Goal: Communication & Community: Answer question/provide support

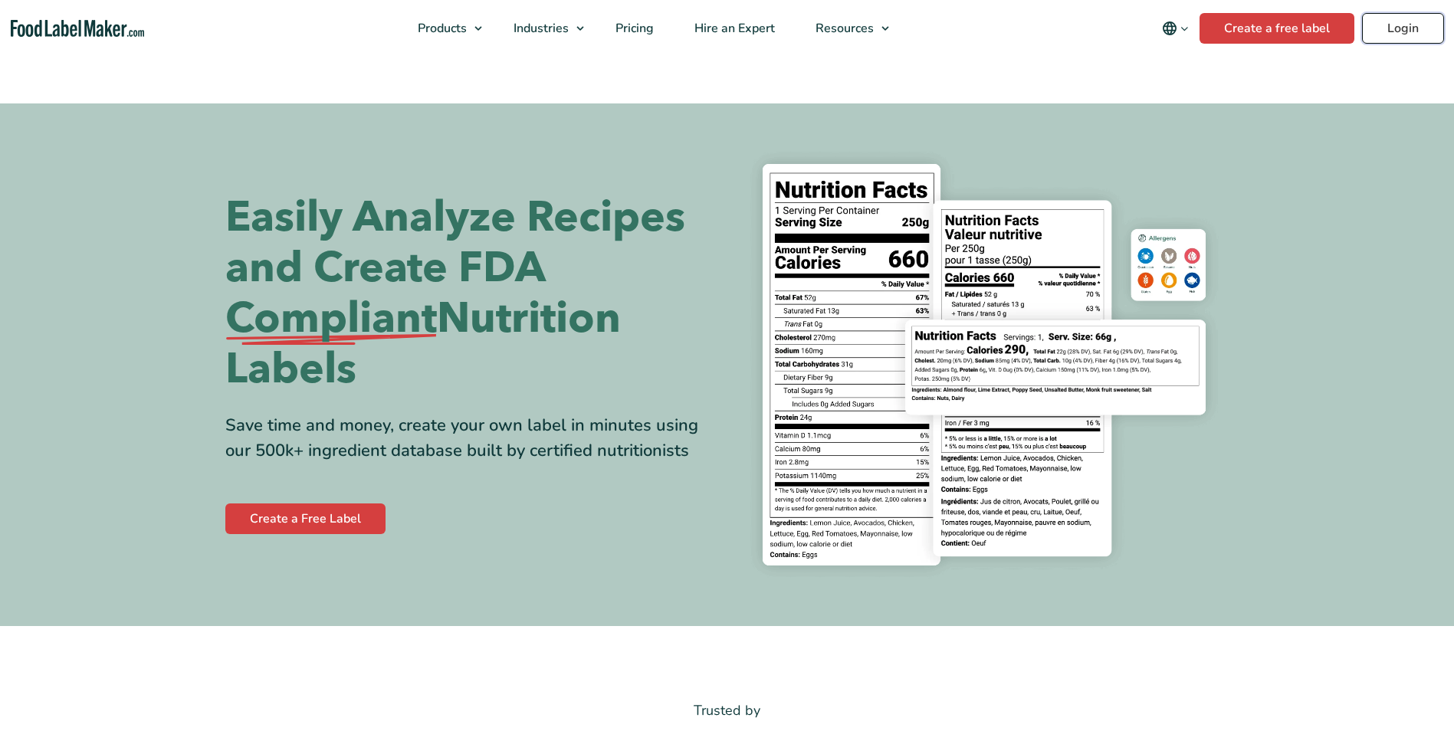
click at [1404, 28] on link "Login" at bounding box center [1403, 28] width 82 height 31
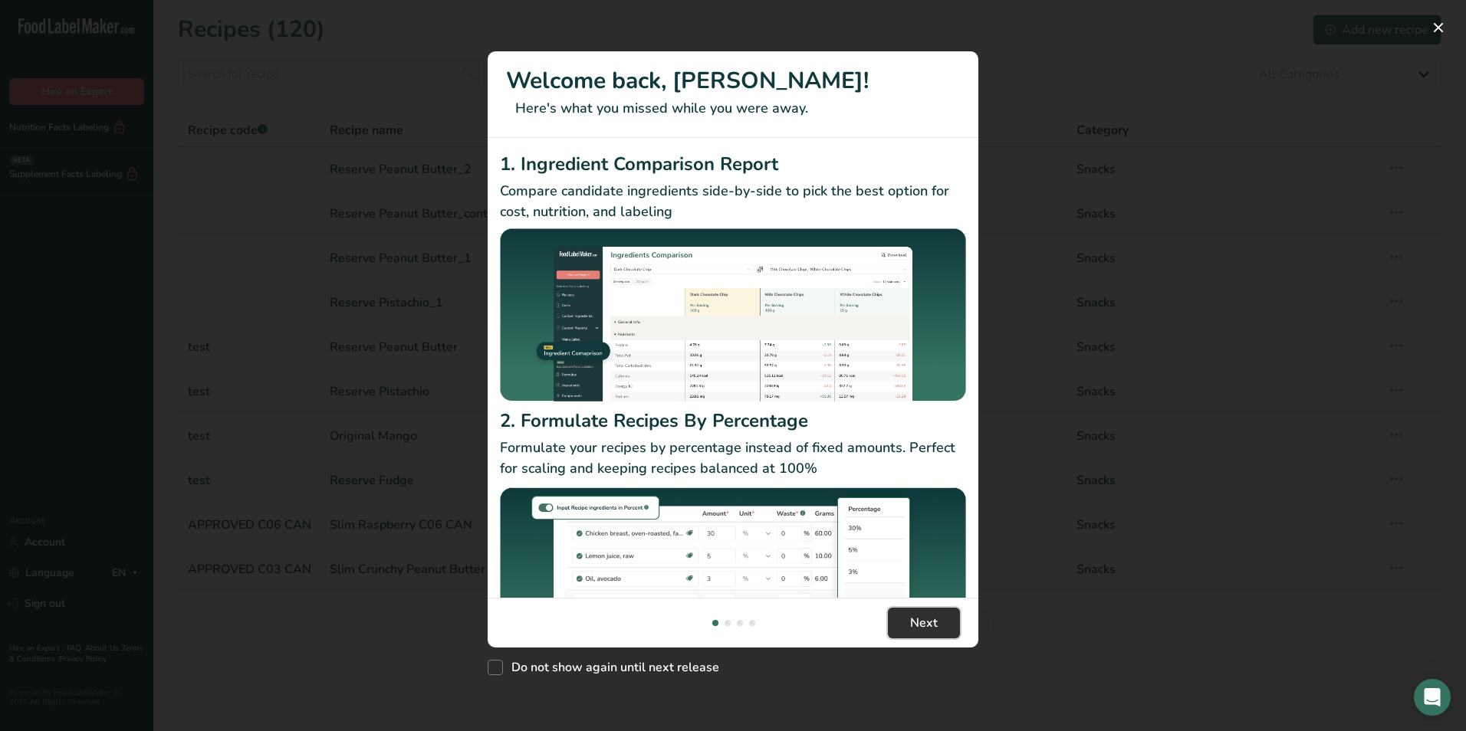
click at [919, 617] on span "Next" at bounding box center [924, 623] width 28 height 18
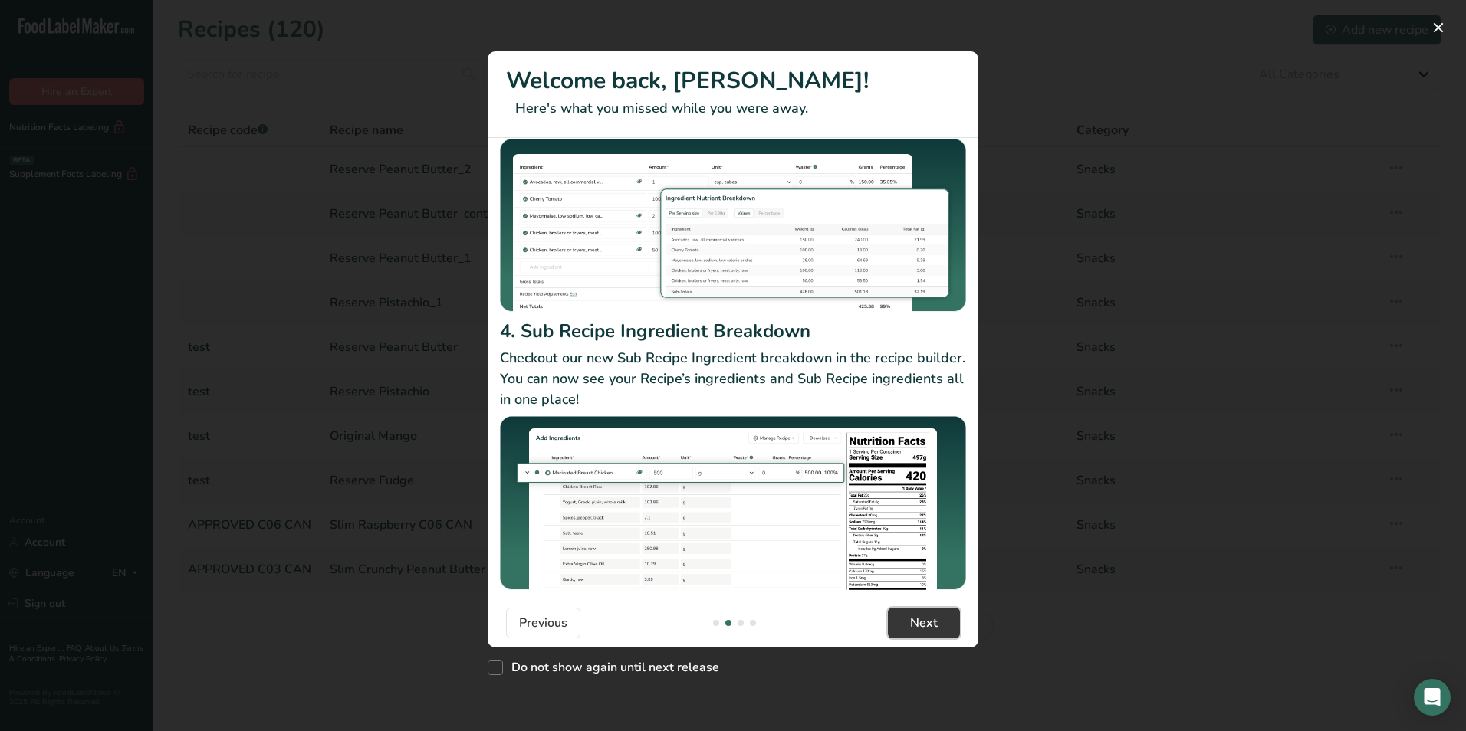
scroll to position [133, 0]
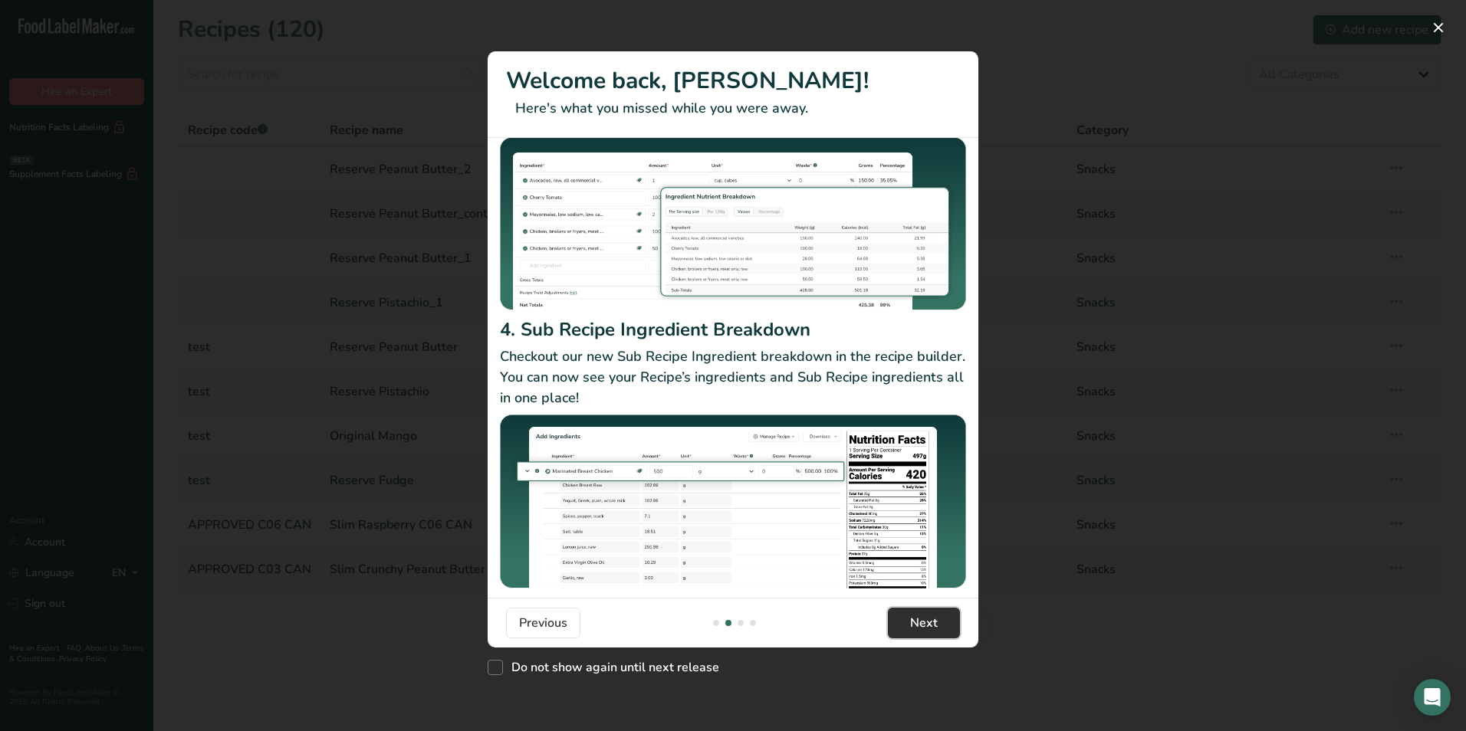
click at [921, 624] on span "Next" at bounding box center [924, 623] width 28 height 18
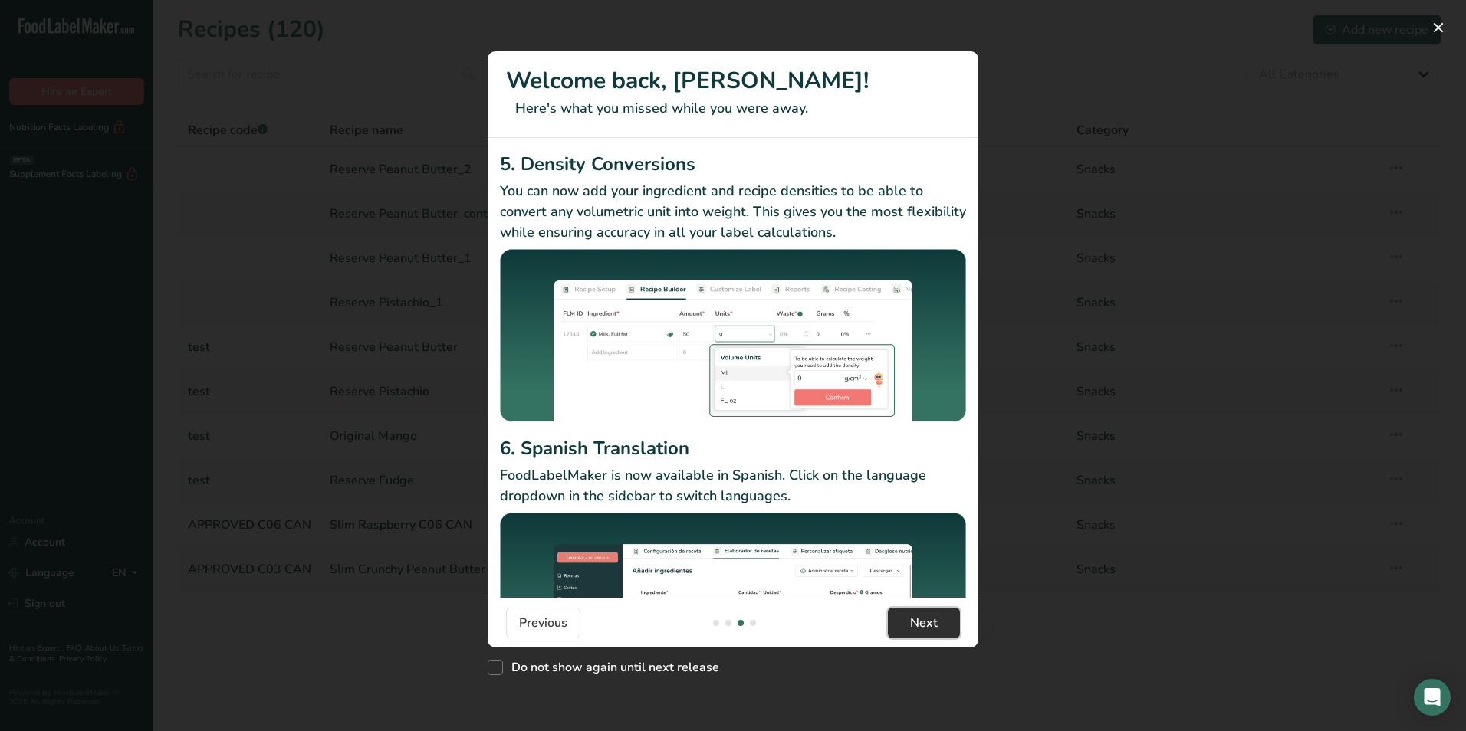
click at [915, 619] on span "Next" at bounding box center [924, 623] width 28 height 18
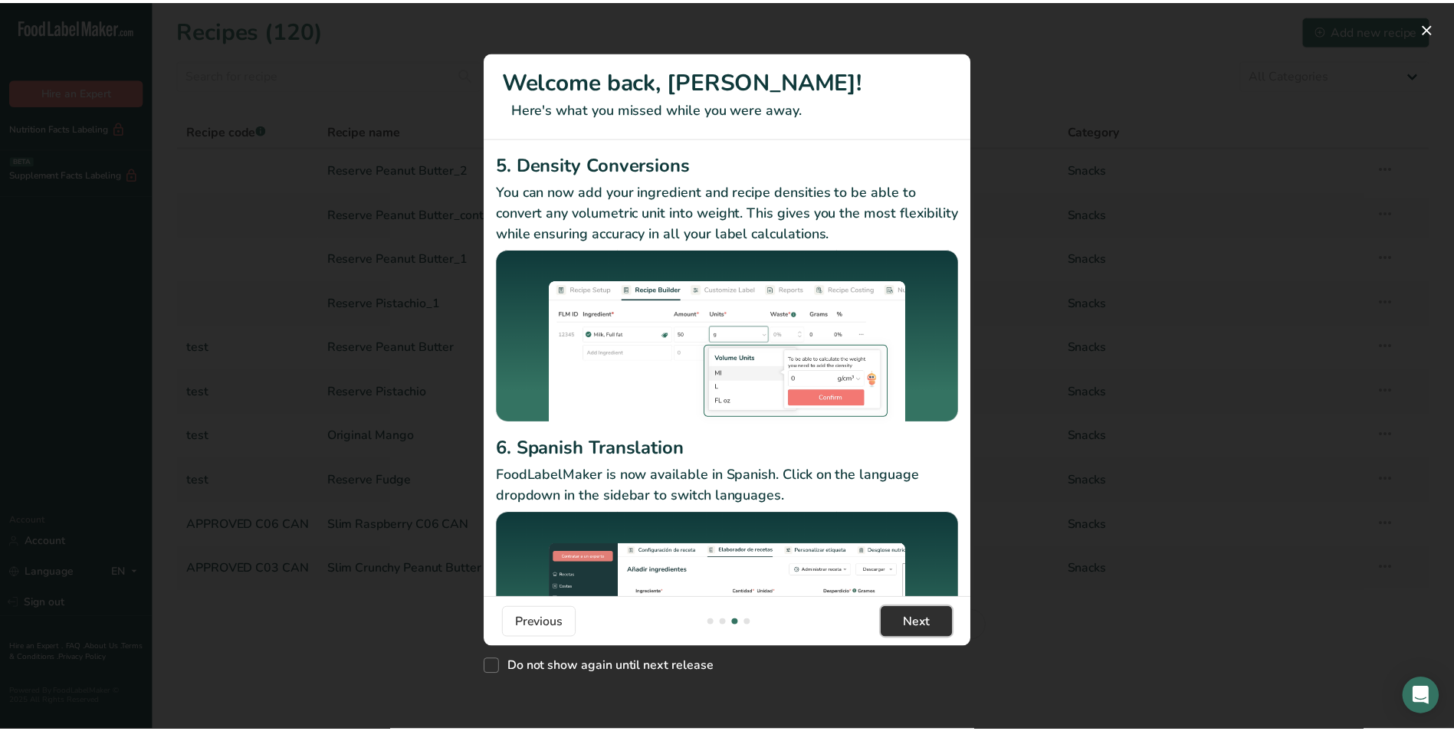
scroll to position [0, 1472]
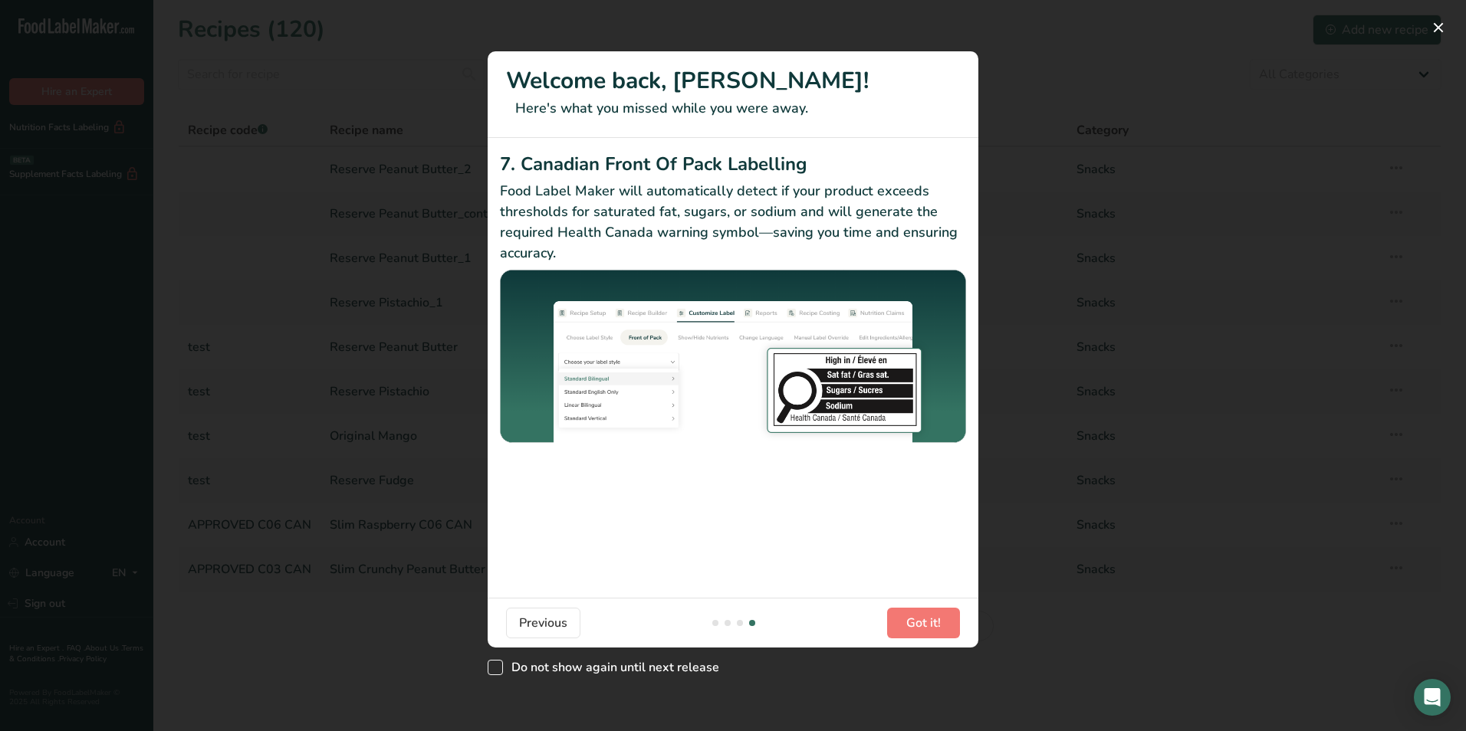
click at [494, 666] on span "New Features" at bounding box center [495, 667] width 15 height 15
click at [494, 666] on input "Do not show again until next release" at bounding box center [493, 667] width 10 height 10
checkbox input "true"
click at [921, 618] on span "Got it!" at bounding box center [923, 623] width 34 height 18
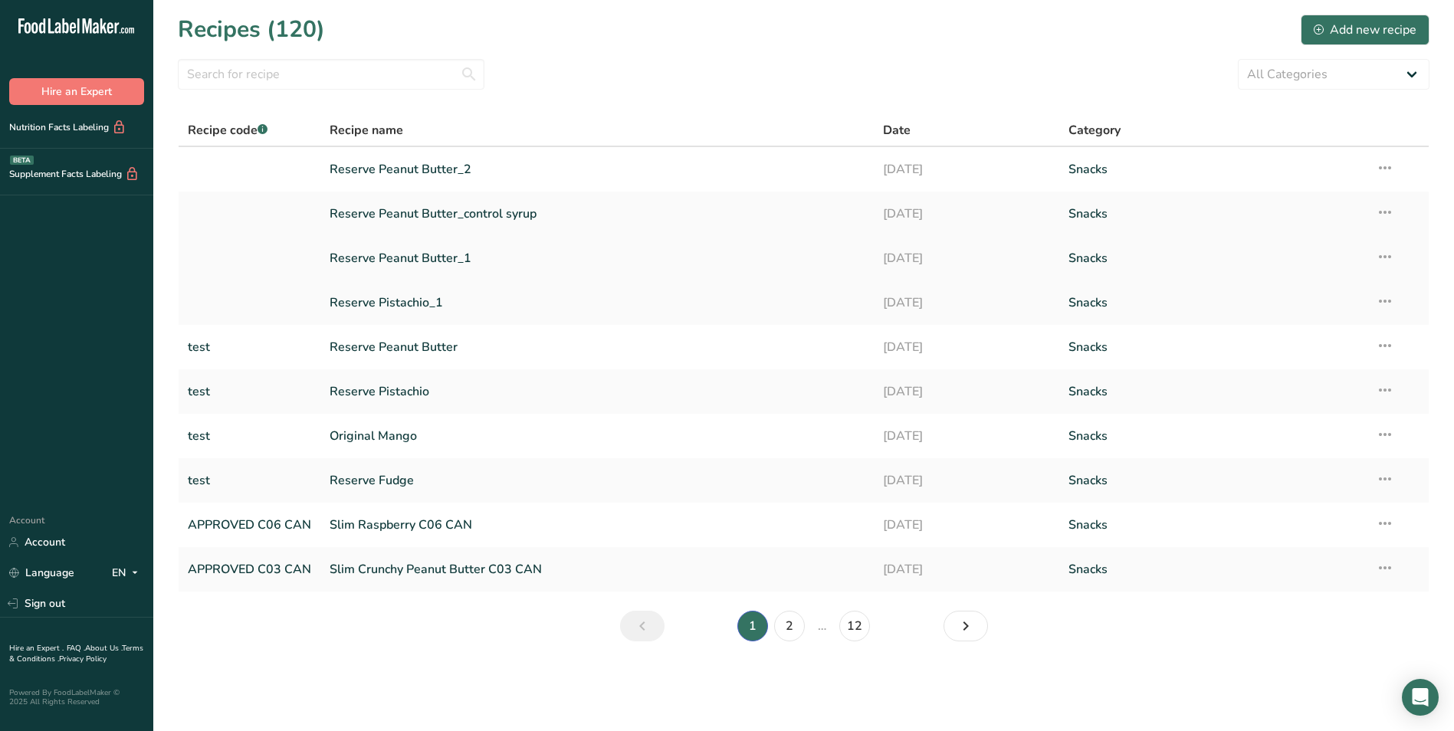
click at [373, 258] on link "Reserve Peanut Butter_1" at bounding box center [597, 258] width 535 height 32
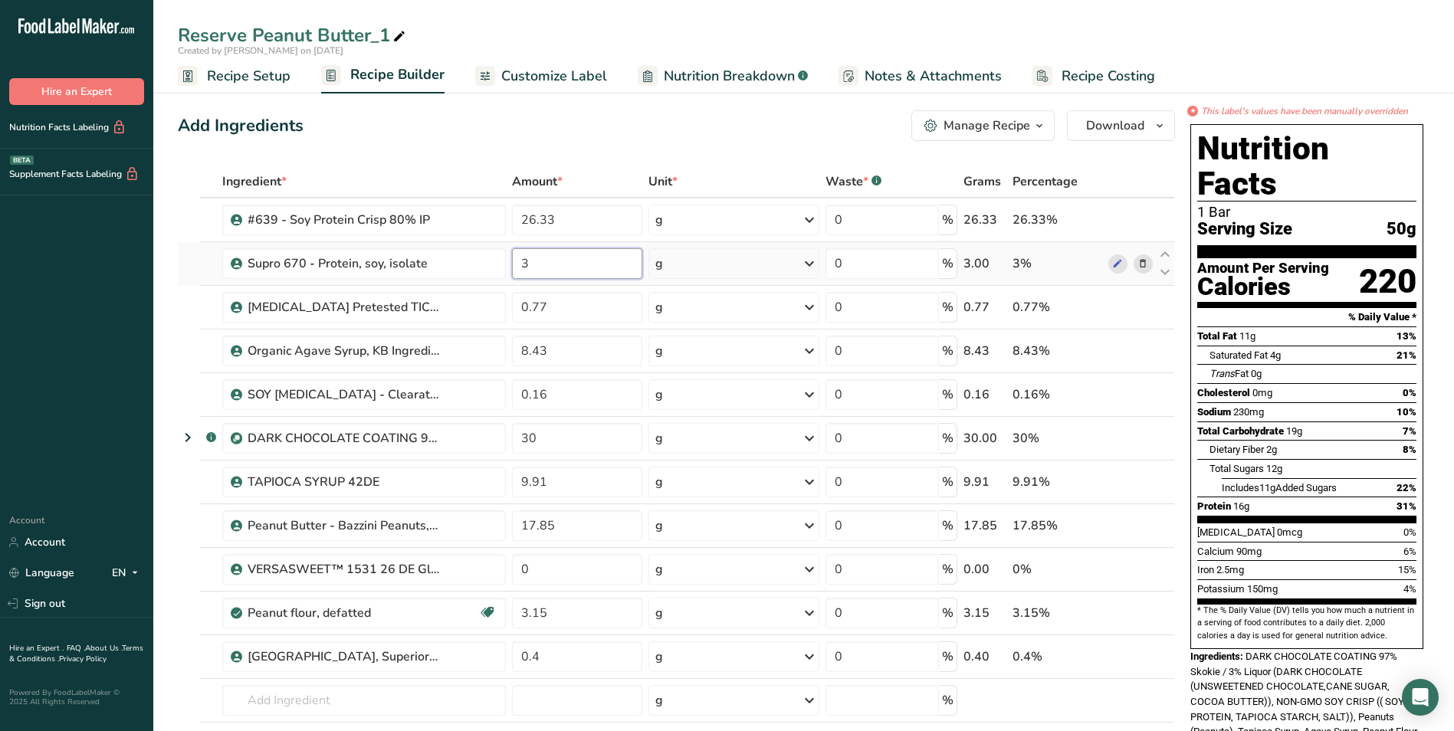
click at [531, 263] on input "3" at bounding box center [577, 263] width 130 height 31
click at [571, 301] on div "Ingredient * Amount * Unit * Waste * .a-a{fill:#347362;}.b-a{fill:#fff;} Grams …" at bounding box center [676, 492] width 997 height 653
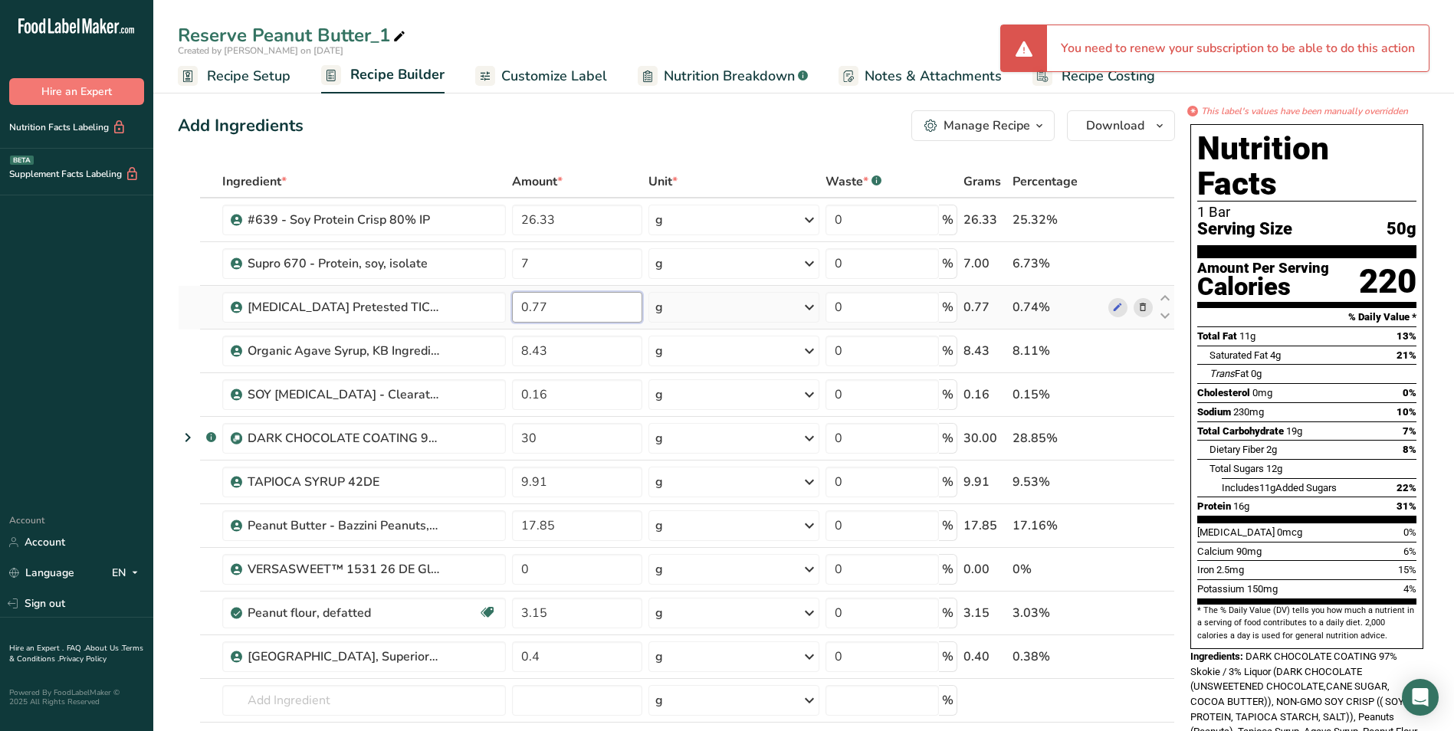
type input "3"
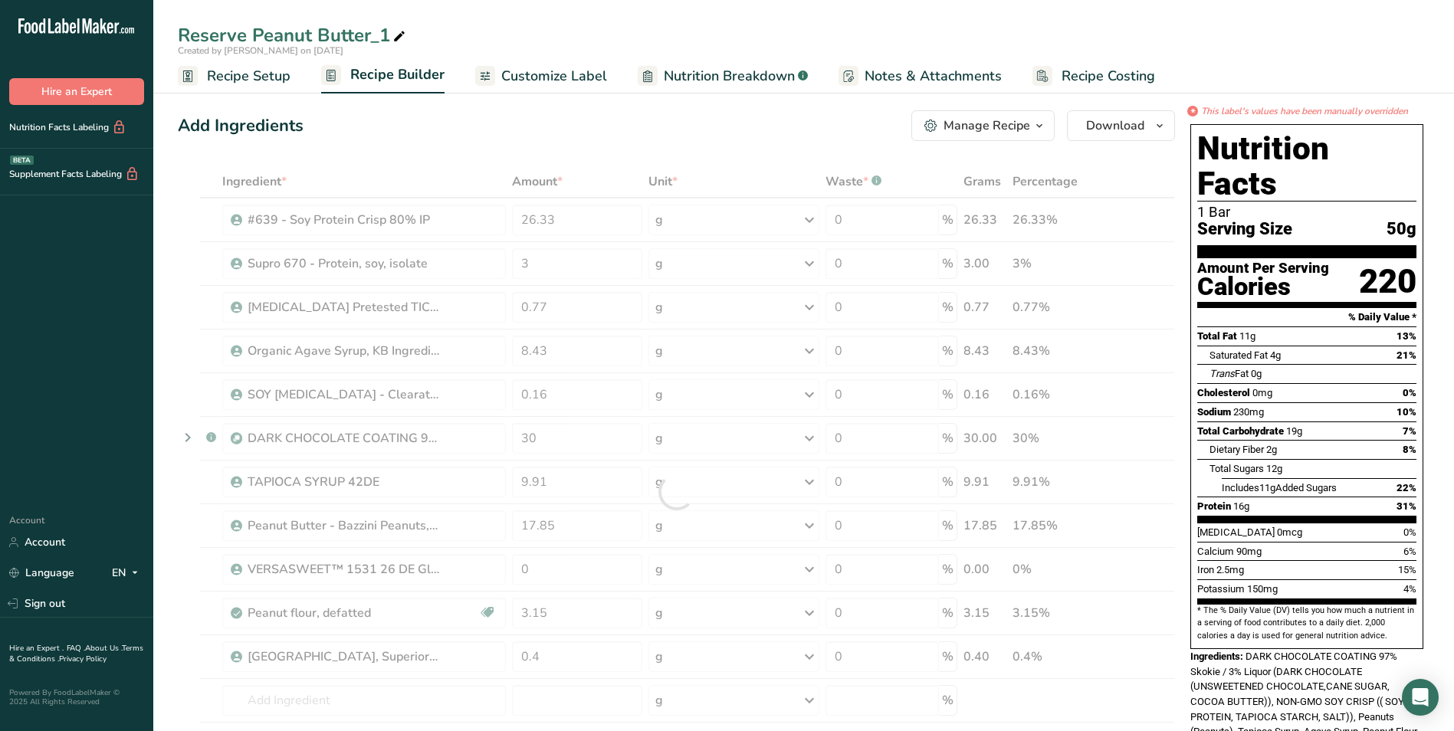
click at [573, 73] on span "Customize Label" at bounding box center [554, 76] width 106 height 21
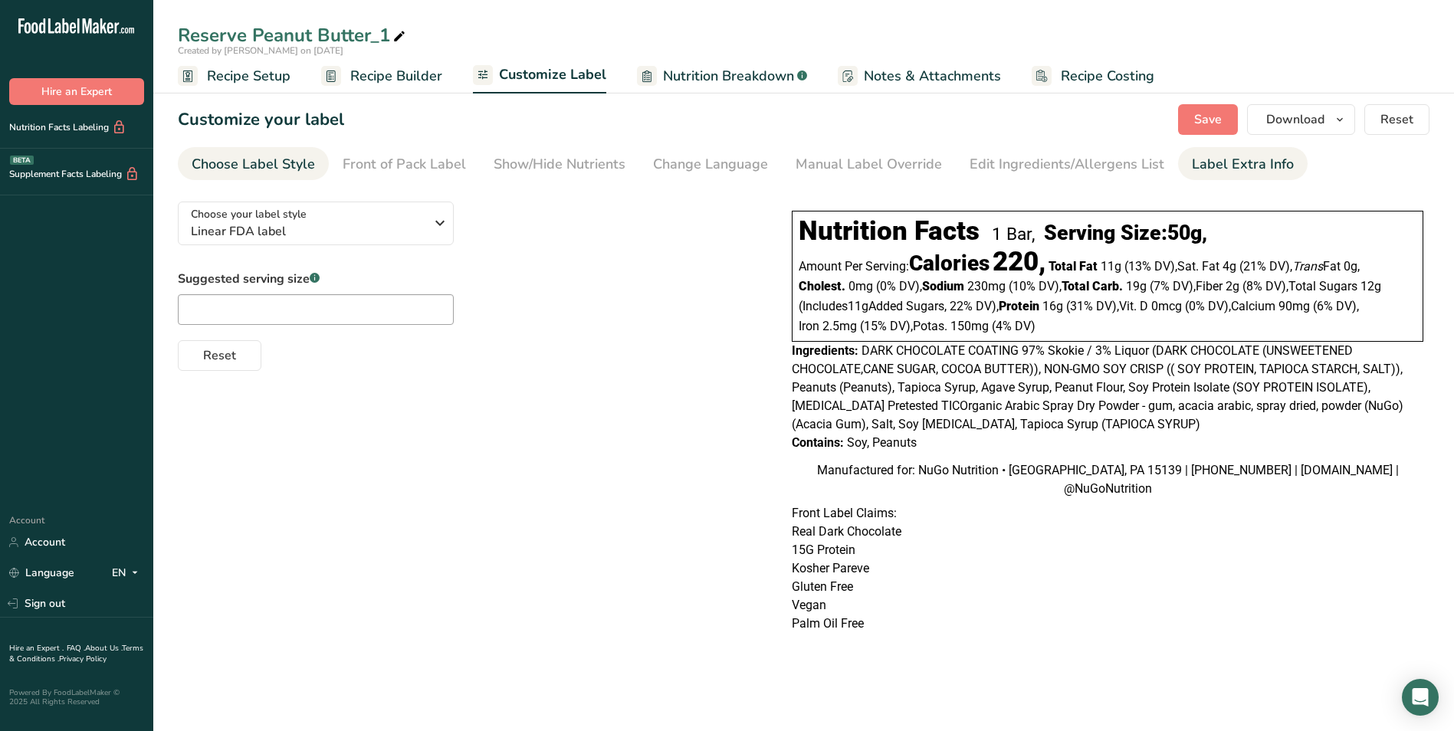
click at [1178, 162] on li "Label Extra Info" at bounding box center [1243, 163] width 130 height 33
click at [1192, 162] on div "Label Extra Info" at bounding box center [1243, 164] width 102 height 21
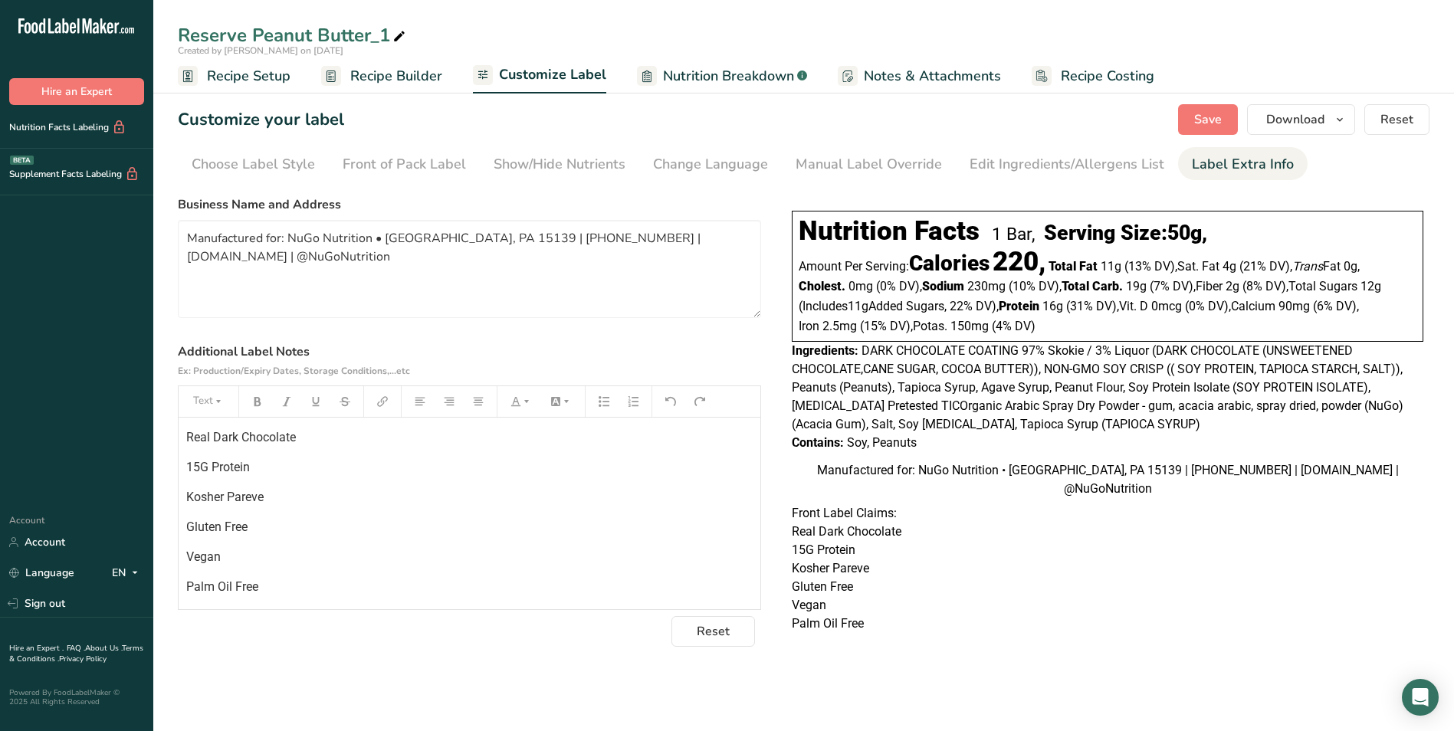
scroll to position [60, 0]
drag, startPoint x: 226, startPoint y: 524, endPoint x: 385, endPoint y: 562, distance: 163.1
click at [232, 525] on p "Vegan" at bounding box center [469, 529] width 567 height 18
click at [314, 468] on p "Real Dark Chocolate" at bounding box center [469, 469] width 567 height 18
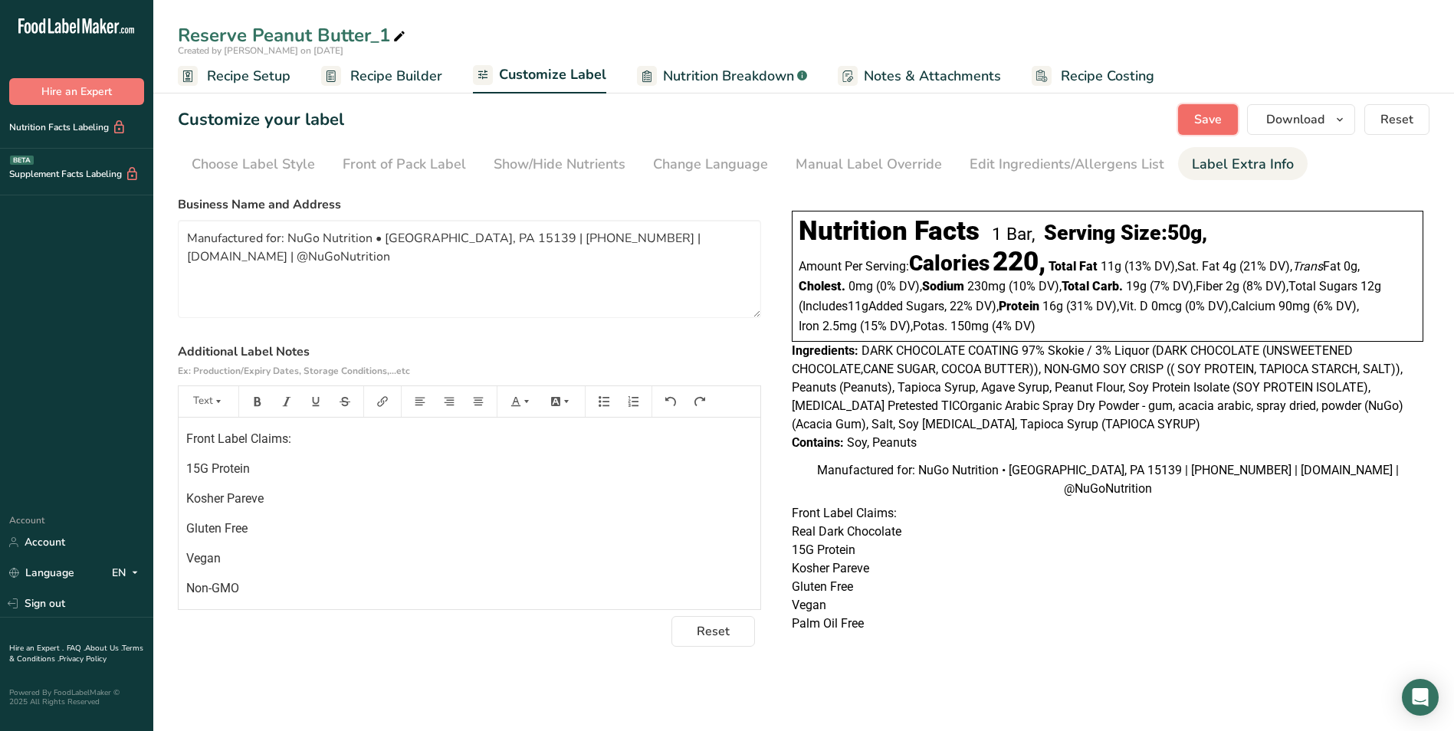
click at [1204, 116] on span "Save" at bounding box center [1208, 119] width 28 height 18
click at [1422, 693] on icon "Open Intercom Messenger" at bounding box center [1420, 698] width 18 height 20
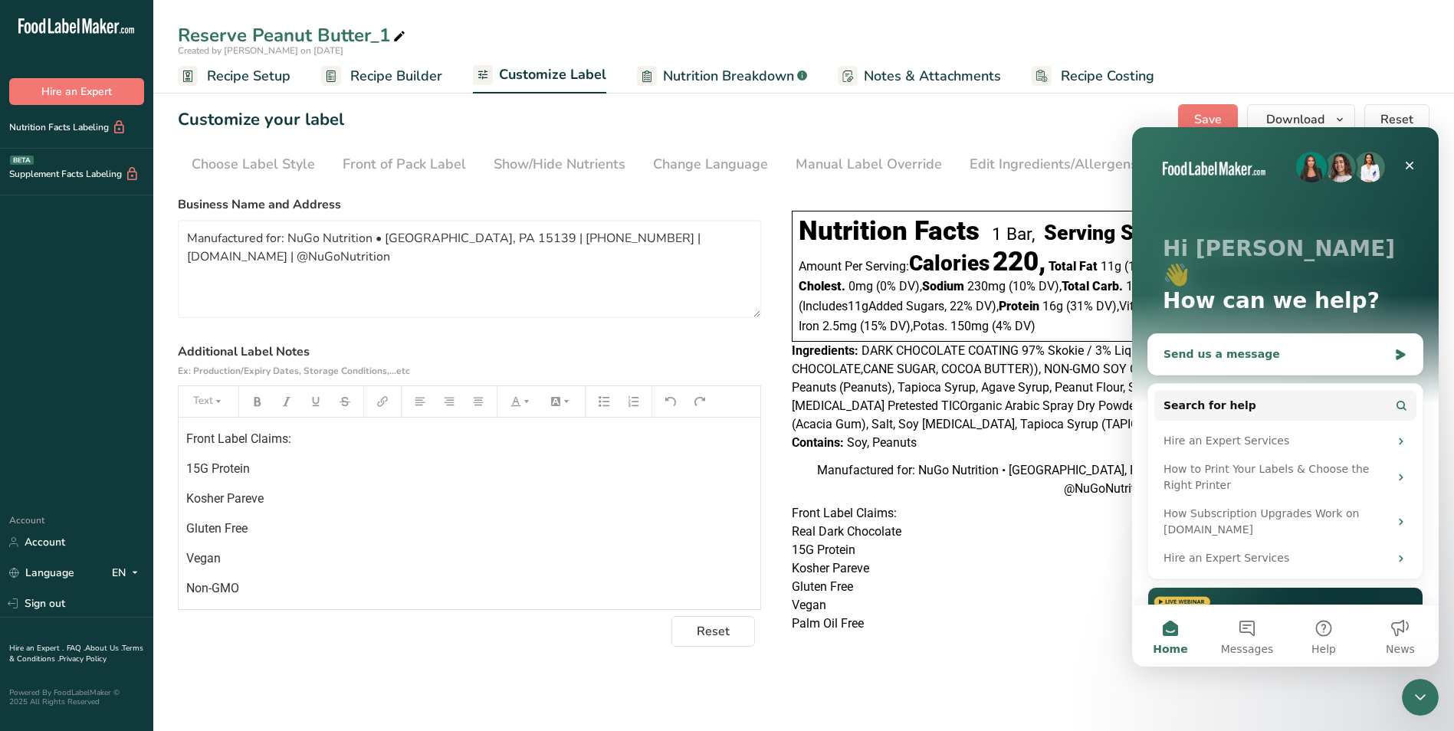
click at [1230, 347] on div "Send us a message" at bounding box center [1276, 355] width 225 height 16
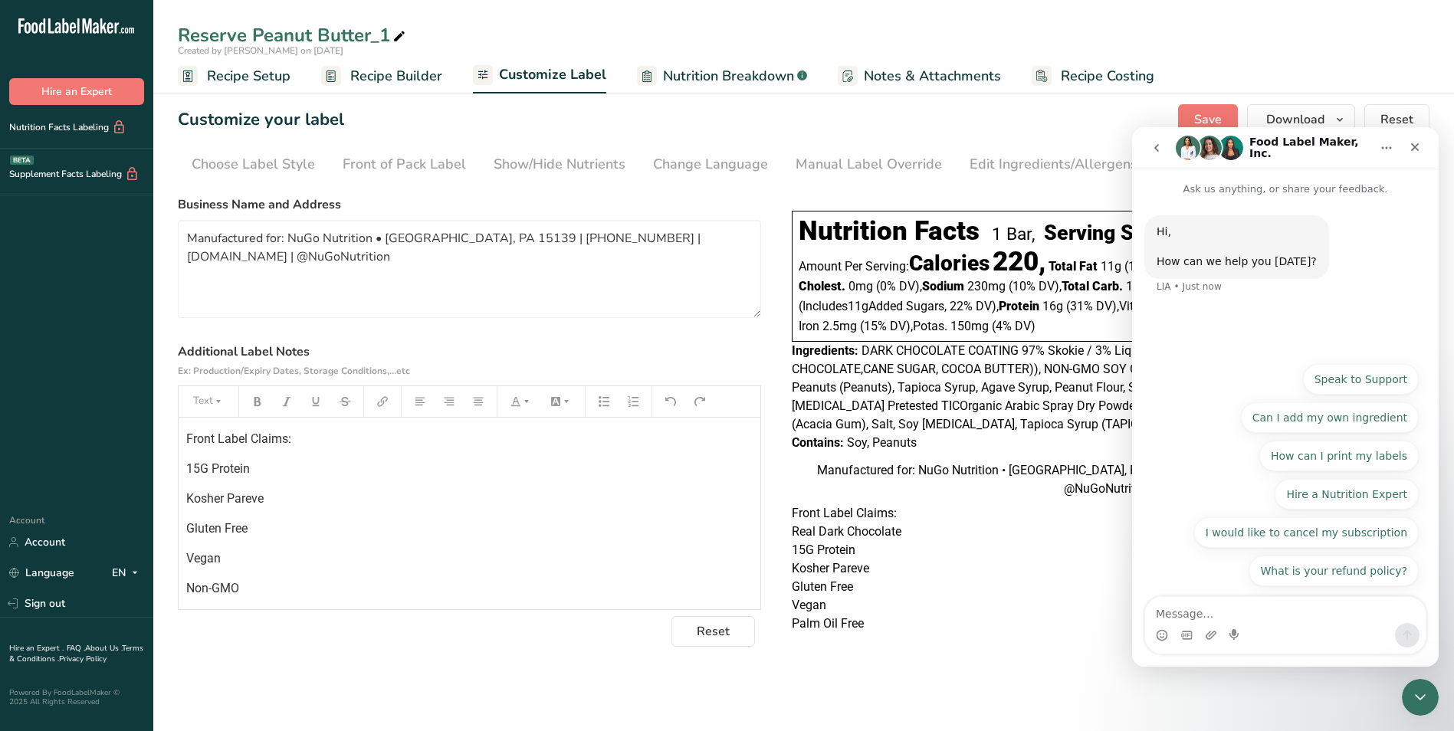
click at [1184, 327] on div "Hi, ​ How can we help you [DATE]? LIA • Just now" at bounding box center [1285, 275] width 307 height 157
click at [1243, 617] on textarea "Message…" at bounding box center [1285, 610] width 281 height 26
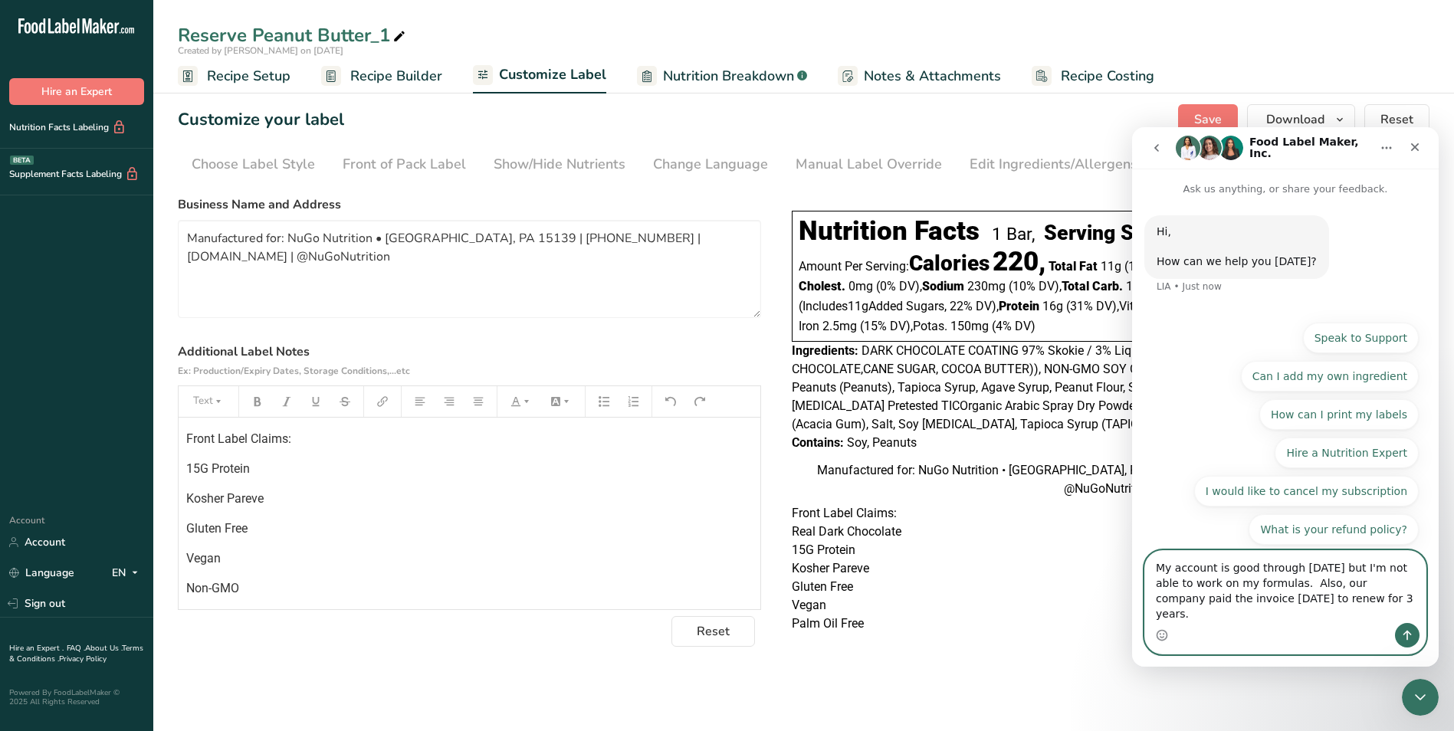
click at [1225, 588] on textarea "My account is good through [DATE] but I'm not able to work on my formulas. Also…" at bounding box center [1285, 587] width 281 height 72
click at [1272, 600] on textarea "My account is supposed to be good through [DATE] but I'm not able to work on my…" at bounding box center [1285, 587] width 281 height 72
type textarea "My account is supposed to be good through [DATE] but I'm not able to access my …"
click at [1411, 632] on icon "Send a message…" at bounding box center [1407, 635] width 12 height 12
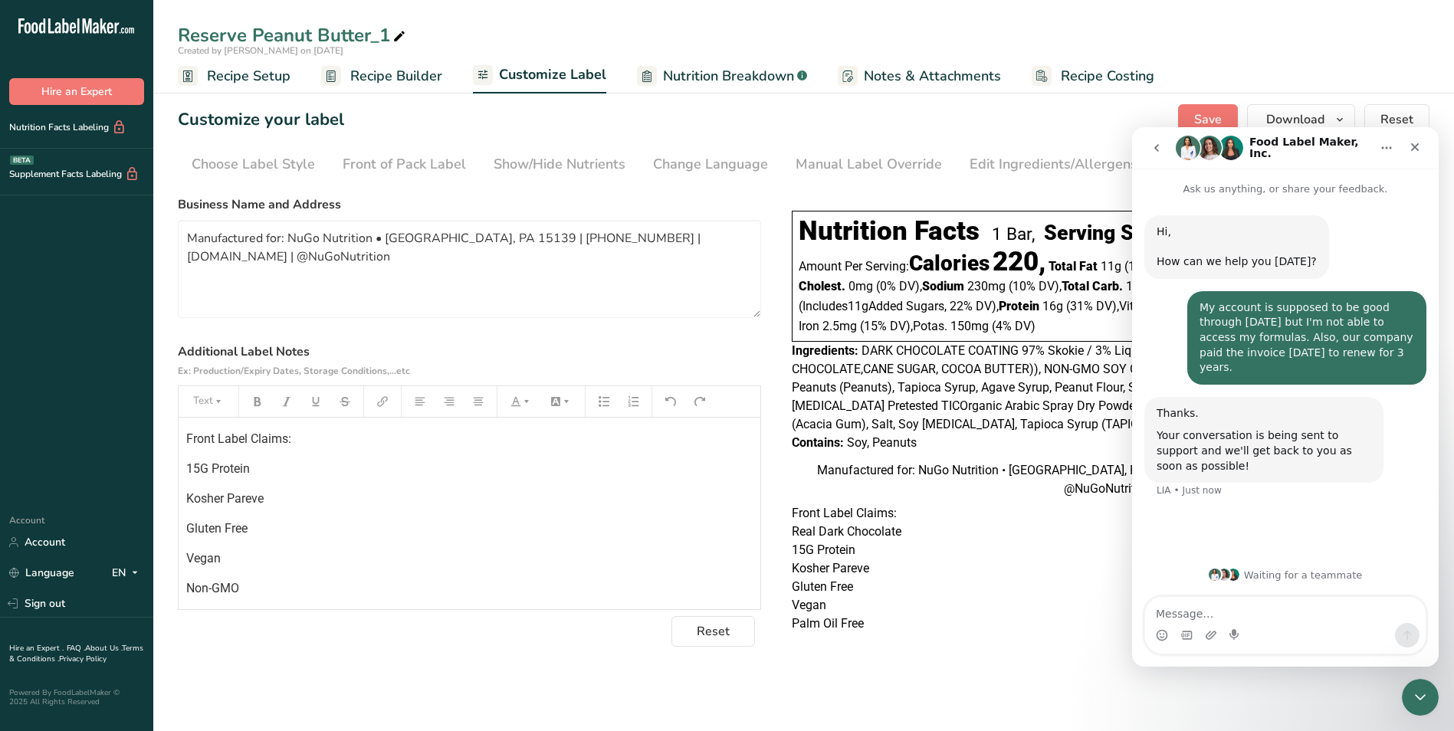
click at [1244, 264] on div "Hi, ​ How can we help you [DATE]?" at bounding box center [1237, 247] width 160 height 45
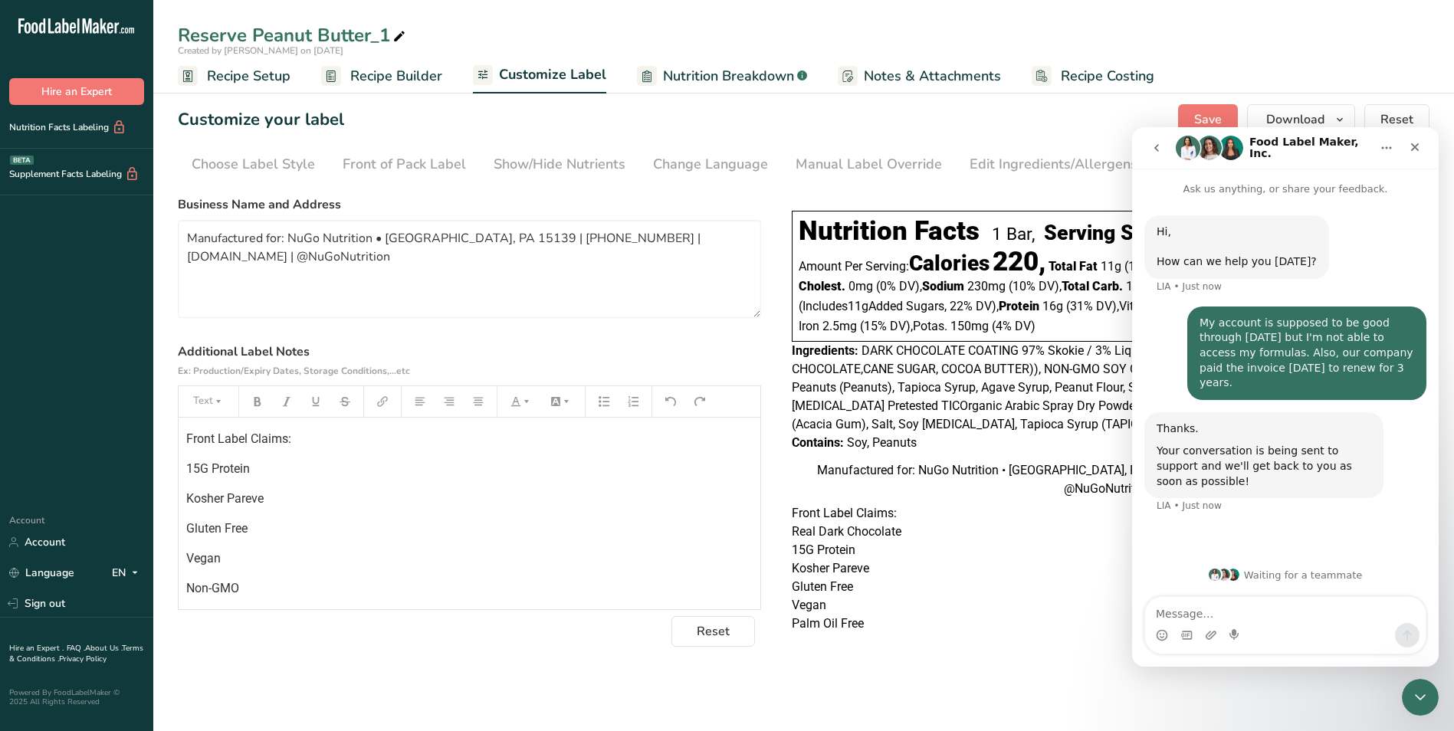
click at [1286, 349] on div "My account is supposed to be good through [DATE] but I'm not able to access my …" at bounding box center [1307, 353] width 215 height 75
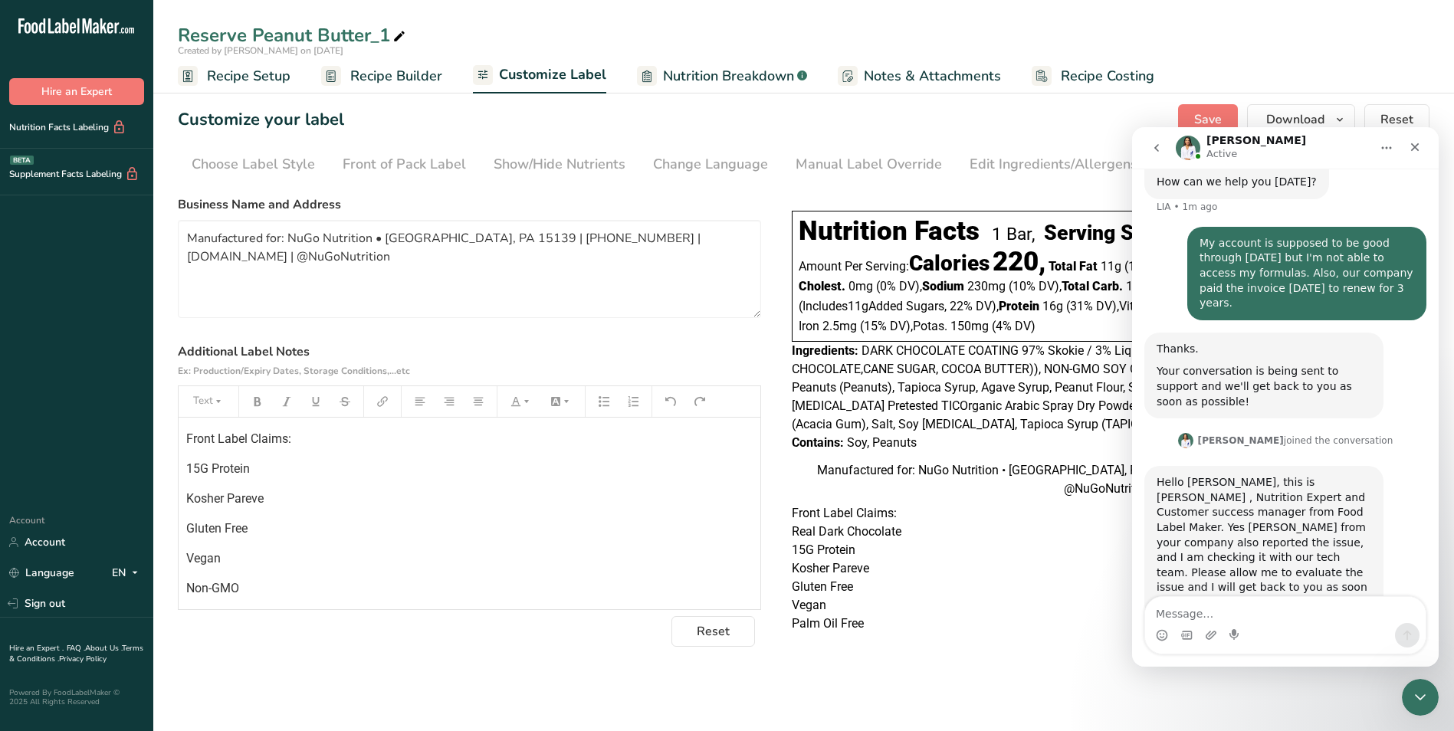
scroll to position [90, 0]
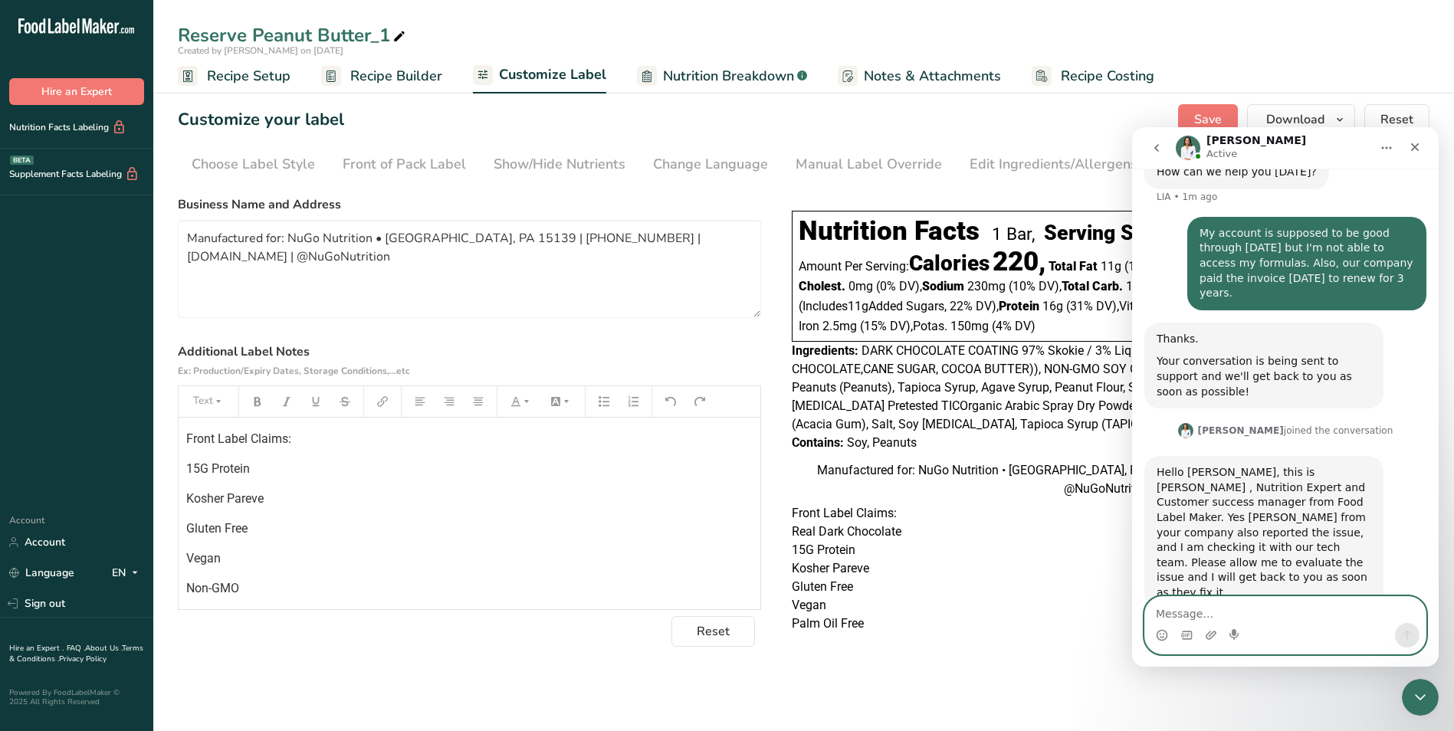
click at [1224, 612] on textarea "Message…" at bounding box center [1285, 610] width 281 height 26
type textarea "Okay, thank you."
click at [1407, 632] on icon "Send a message…" at bounding box center [1408, 636] width 8 height 10
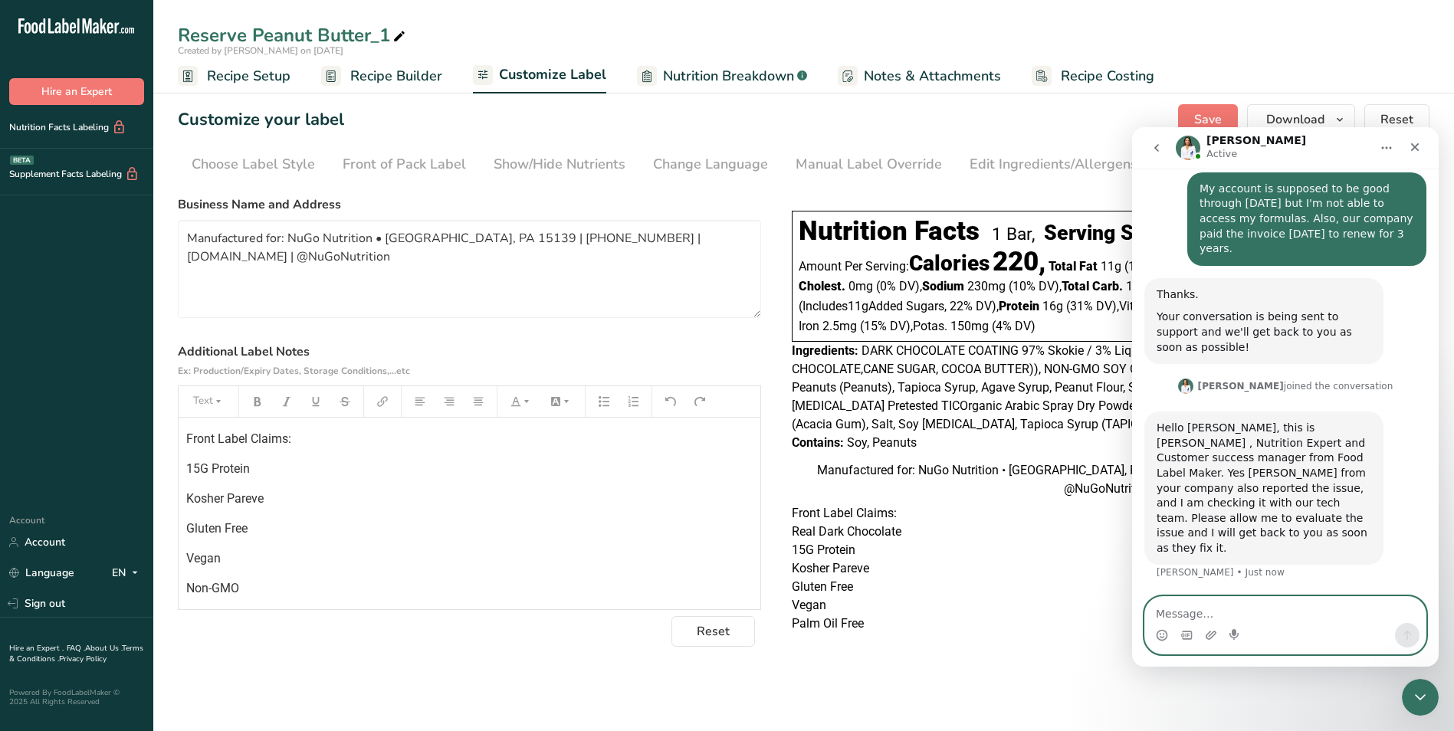
scroll to position [135, 0]
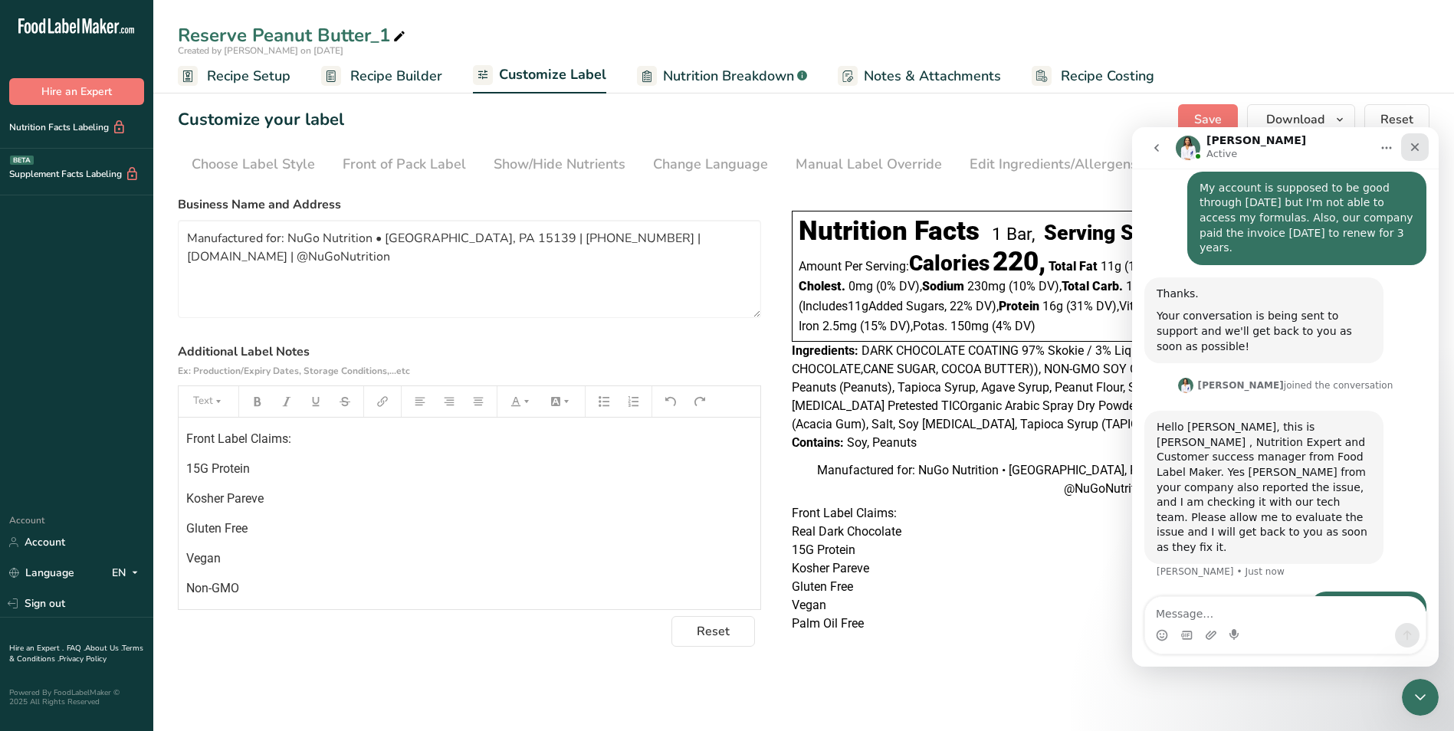
click at [1414, 147] on icon "Close" at bounding box center [1415, 147] width 12 height 12
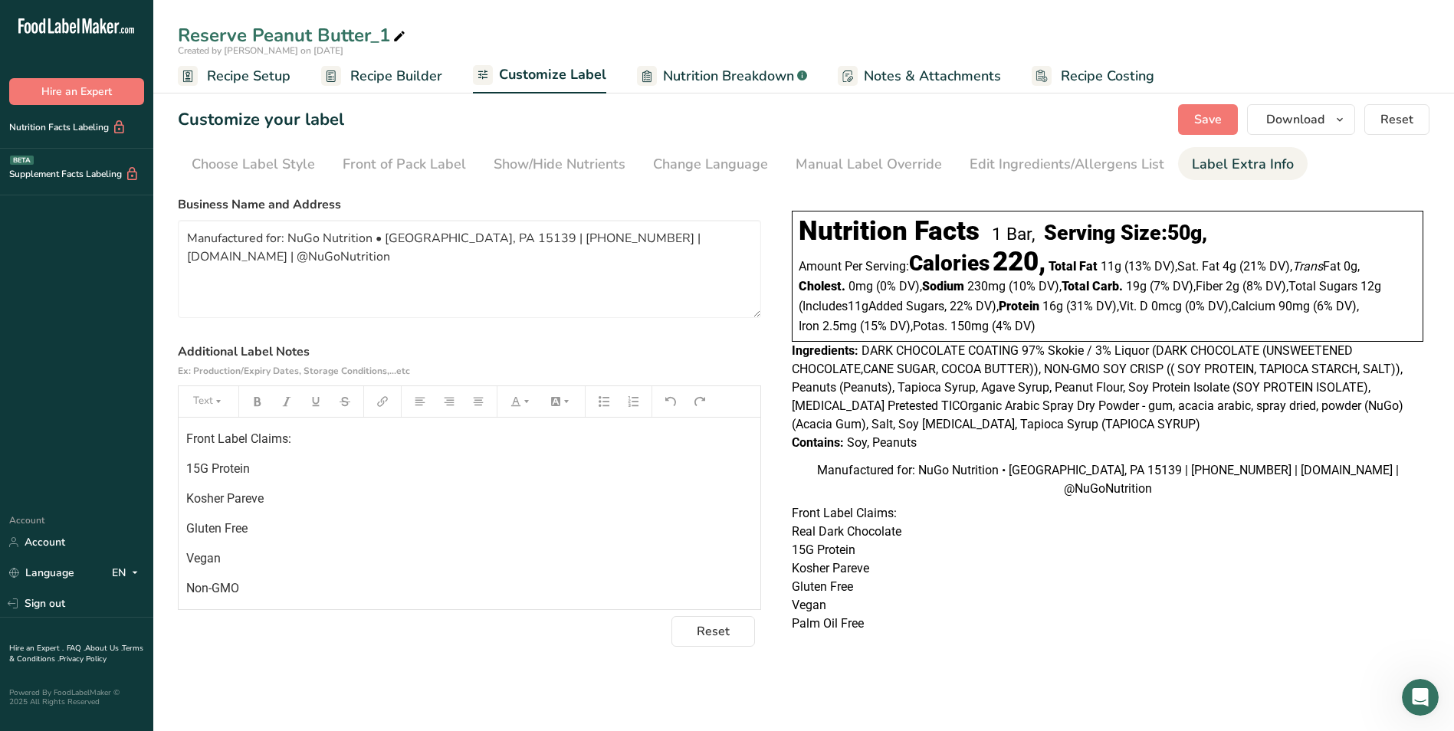
scroll to position [120, 0]
